Goal: Information Seeking & Learning: Find specific fact

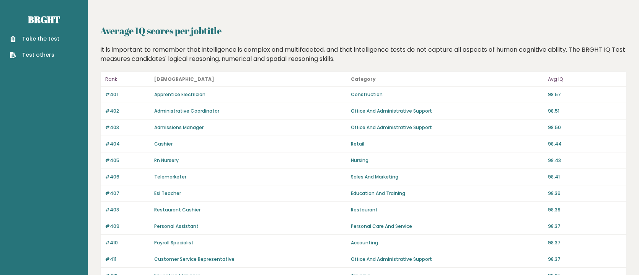
scroll to position [38, 0]
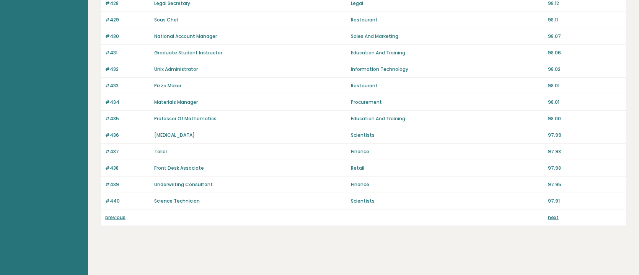
scroll to position [651, 0]
